Goal: Find specific page/section: Find specific page/section

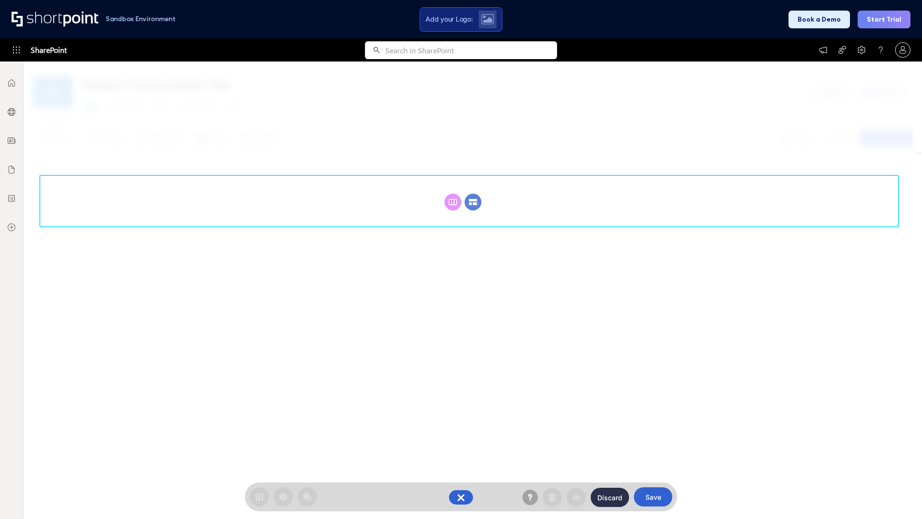
click at [473, 202] on circle at bounding box center [473, 202] width 17 height 17
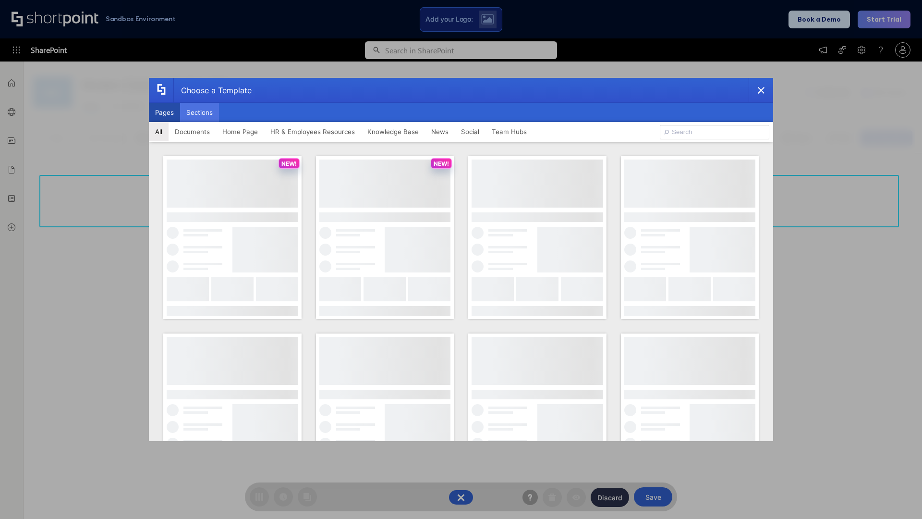
click at [199, 112] on button "Sections" at bounding box center [199, 112] width 39 height 19
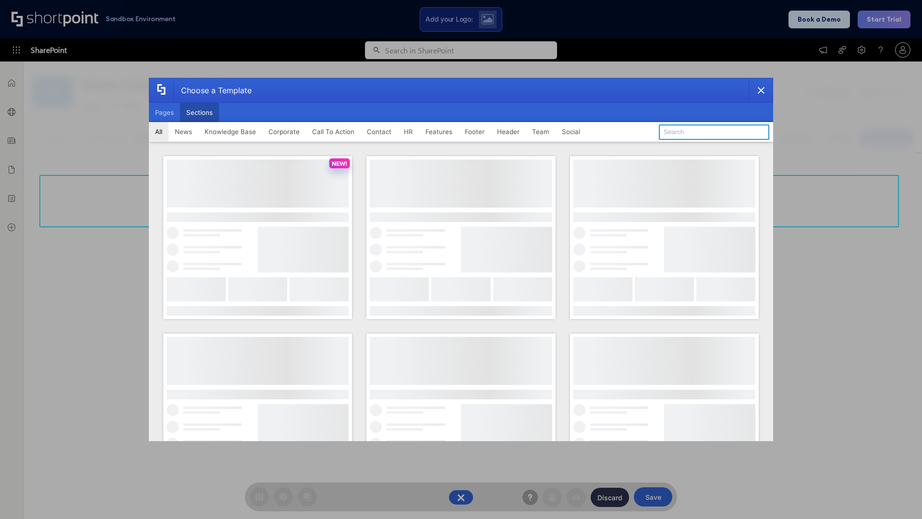
type input "Articles 2"
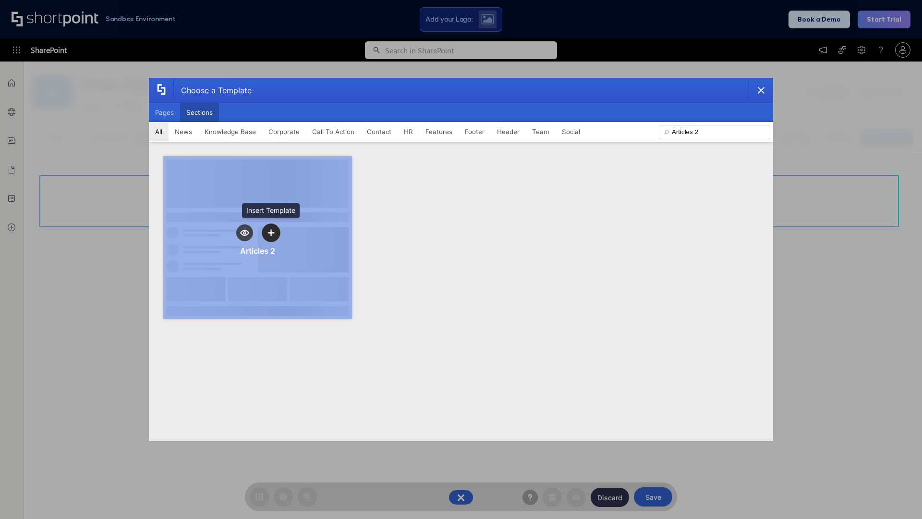
click at [271, 232] on icon "template selector" at bounding box center [271, 232] width 7 height 7
